Goal: Task Accomplishment & Management: Use online tool/utility

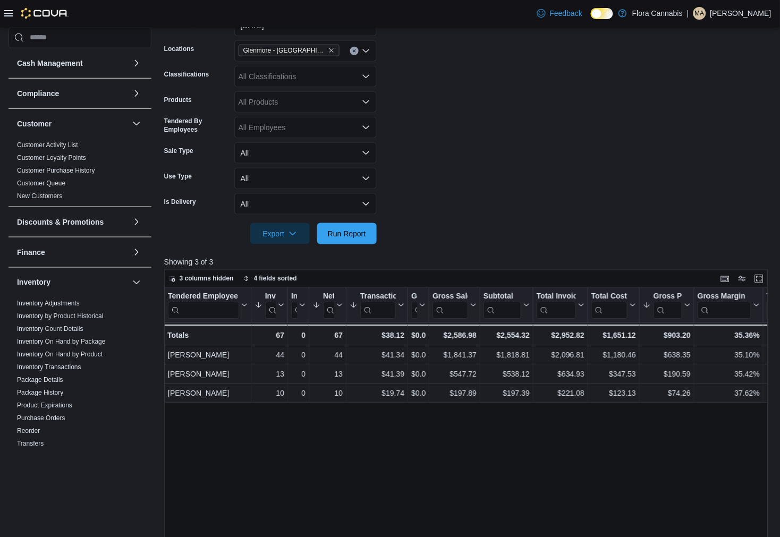
scroll to position [379, 0]
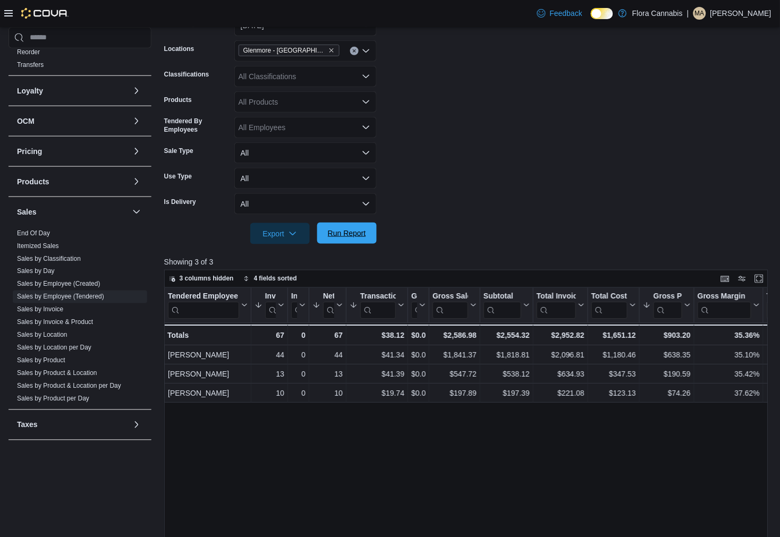
click at [356, 235] on span "Run Report" at bounding box center [347, 233] width 38 height 11
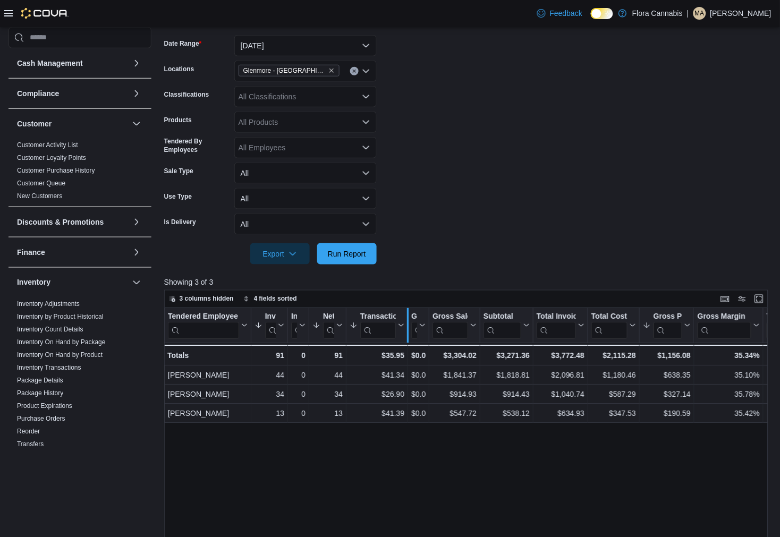
scroll to position [177, 0]
